Goal: Task Accomplishment & Management: Manage account settings

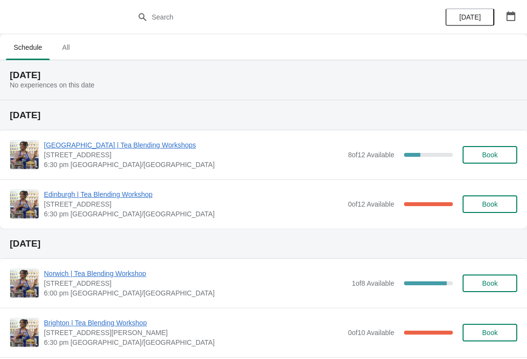
click at [131, 144] on span "[GEOGRAPHIC_DATA] | Tea Blending Workshops" at bounding box center [193, 145] width 299 height 10
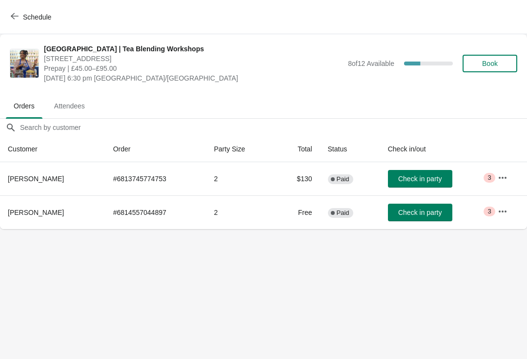
click at [503, 172] on button "button" at bounding box center [503, 178] width 18 height 18
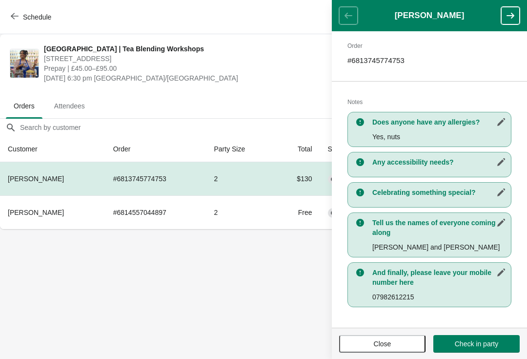
scroll to position [150, 0]
click at [518, 13] on button "button" at bounding box center [510, 16] width 19 height 18
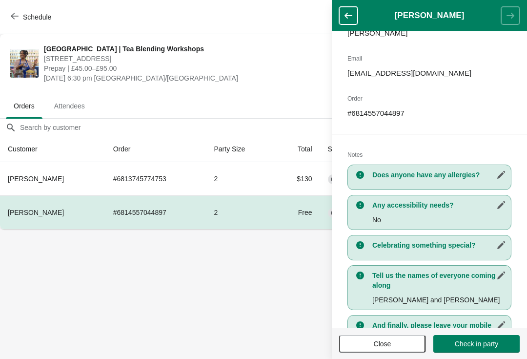
scroll to position [104, 0]
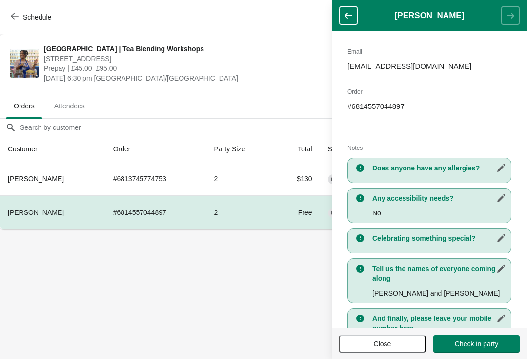
click at [190, 301] on body "Schedule [GEOGRAPHIC_DATA] | Tea Blending Workshops [STREET_ADDRESS] Prepay | £…" at bounding box center [263, 179] width 527 height 359
click at [351, 11] on icon "button" at bounding box center [349, 16] width 10 height 10
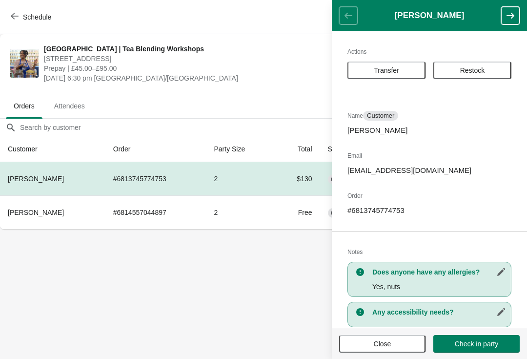
click at [359, 351] on button "Close" at bounding box center [382, 344] width 86 height 18
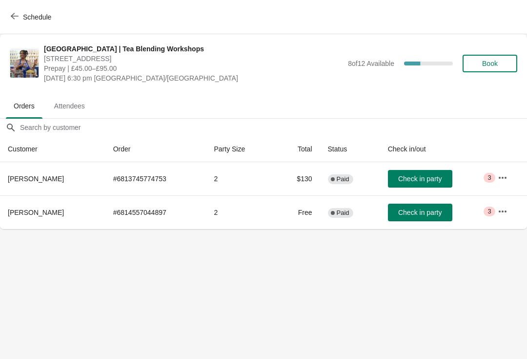
click at [138, 177] on td "# 6813745774753" at bounding box center [155, 178] width 101 height 33
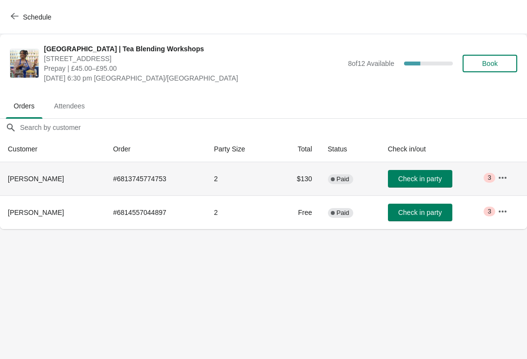
click at [301, 183] on td "$130" at bounding box center [297, 178] width 45 height 33
click at [339, 175] on span "Paid" at bounding box center [343, 179] width 13 height 8
click at [504, 176] on icon "button" at bounding box center [503, 178] width 10 height 10
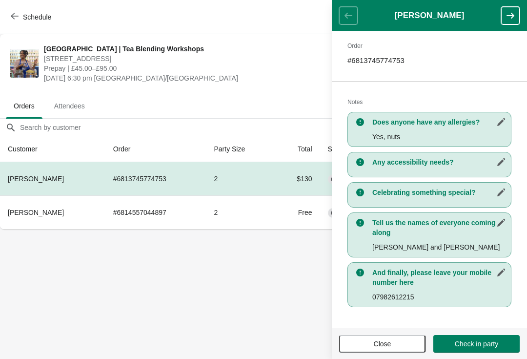
scroll to position [0, 0]
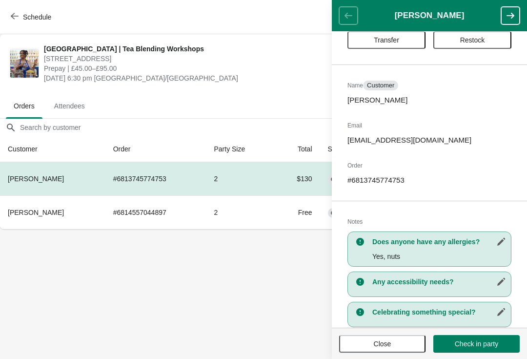
click at [513, 16] on icon "button" at bounding box center [511, 16] width 8 height 6
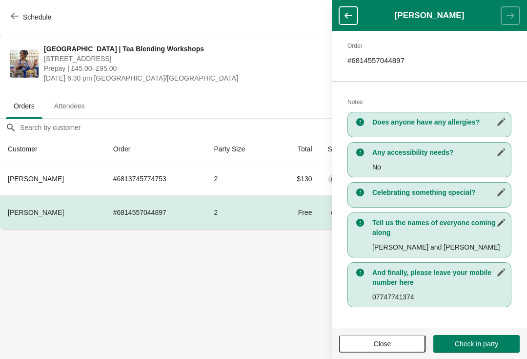
scroll to position [150, 0]
click at [349, 21] on button "button" at bounding box center [348, 16] width 19 height 18
